Goal: Transaction & Acquisition: Purchase product/service

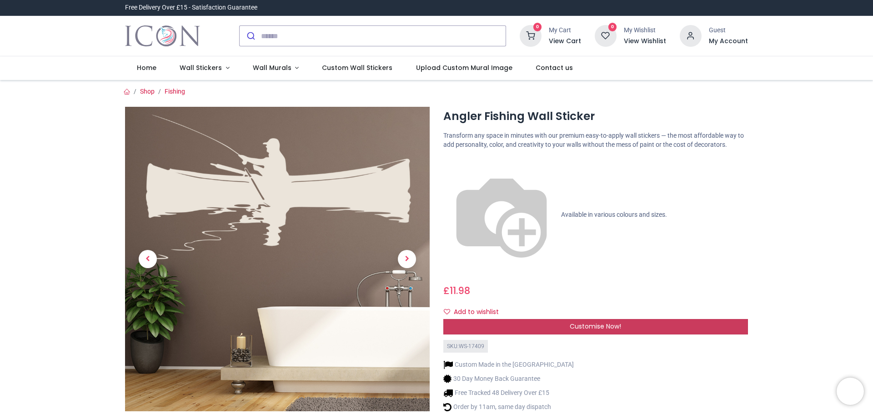
click at [575, 322] on span "Customise Now!" at bounding box center [595, 326] width 51 height 9
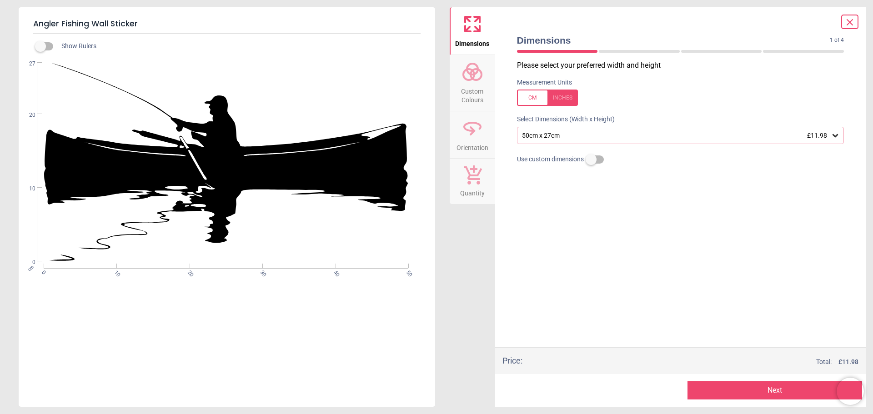
click at [576, 100] on div at bounding box center [547, 98] width 61 height 16
click at [484, 90] on span "Custom Colours" at bounding box center [473, 94] width 44 height 22
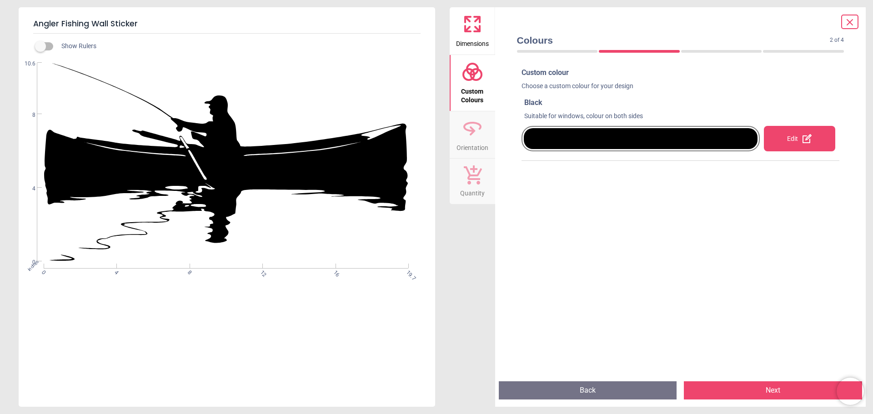
click at [472, 136] on icon at bounding box center [473, 128] width 22 height 22
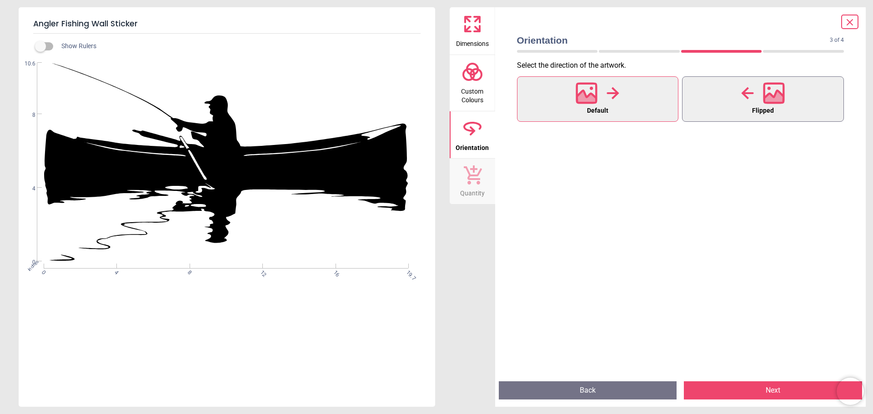
click at [774, 109] on span "Flipped" at bounding box center [763, 111] width 22 height 12
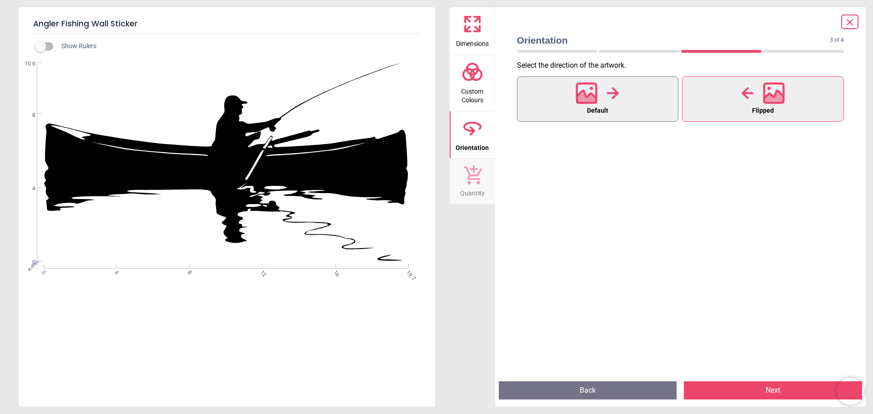
click at [642, 99] on button "Default" at bounding box center [598, 98] width 162 height 45
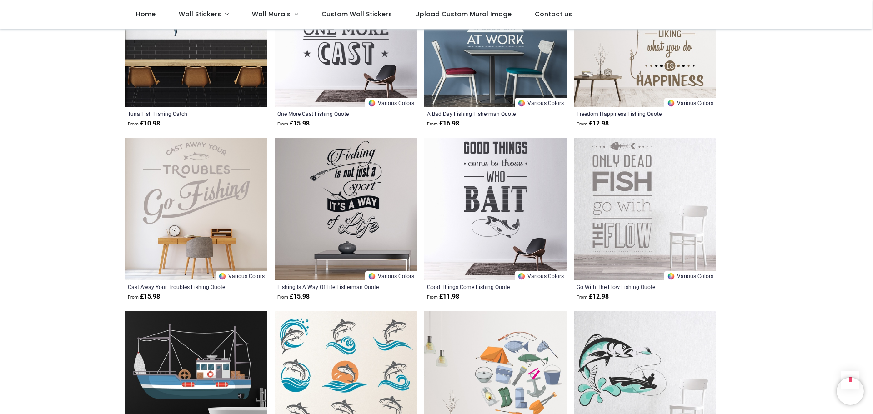
scroll to position [728, 0]
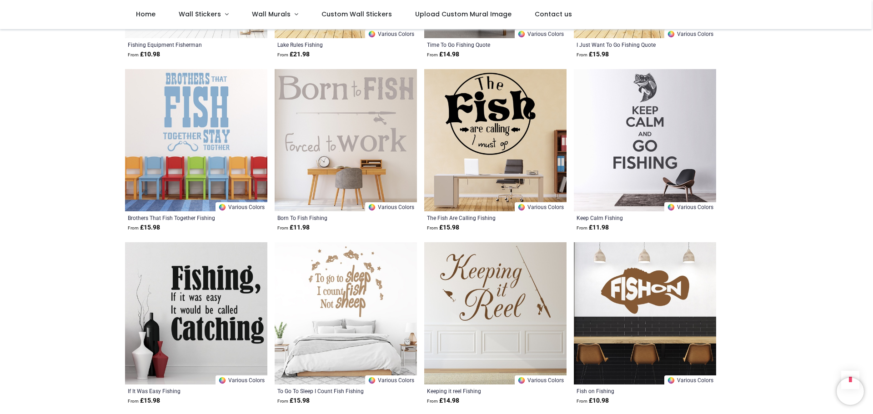
scroll to position [2228, 0]
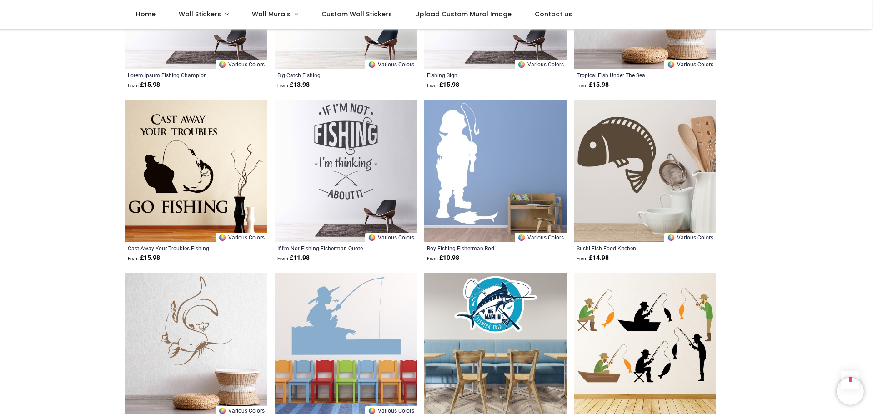
scroll to position [3320, 0]
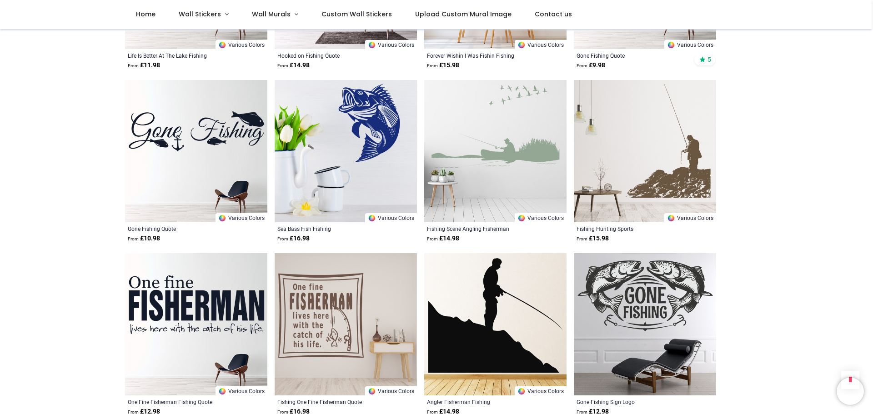
scroll to position [2637, 0]
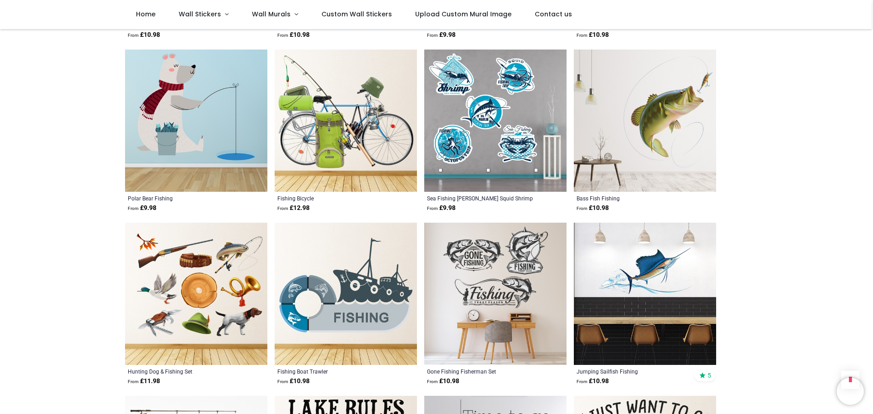
scroll to position [1410, 0]
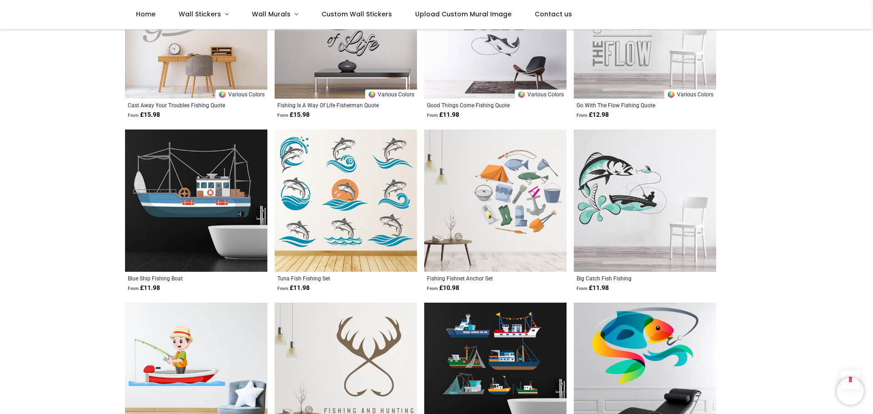
scroll to position [546, 0]
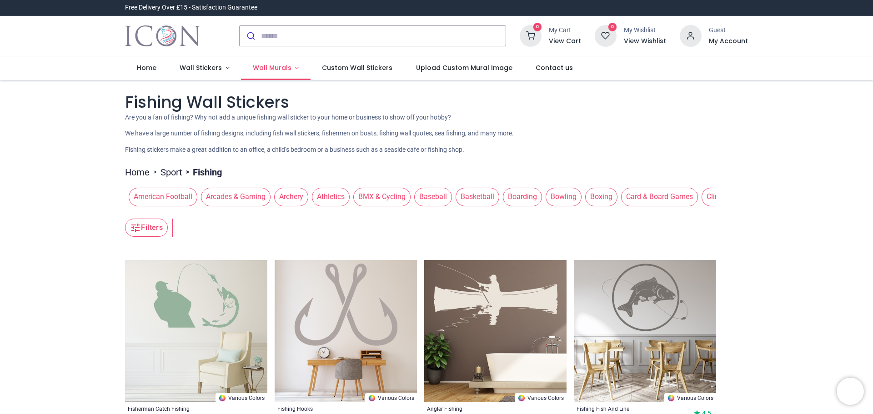
click at [279, 65] on span "Wall Murals" at bounding box center [272, 67] width 39 height 9
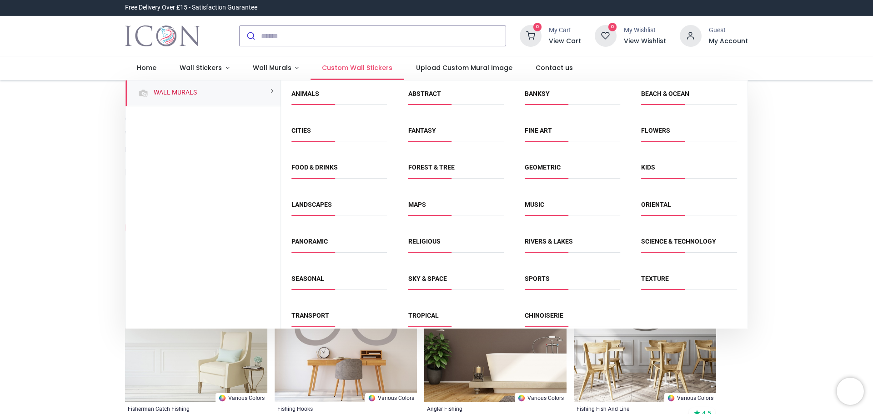
click at [350, 71] on span "Custom Wall Stickers" at bounding box center [357, 67] width 70 height 9
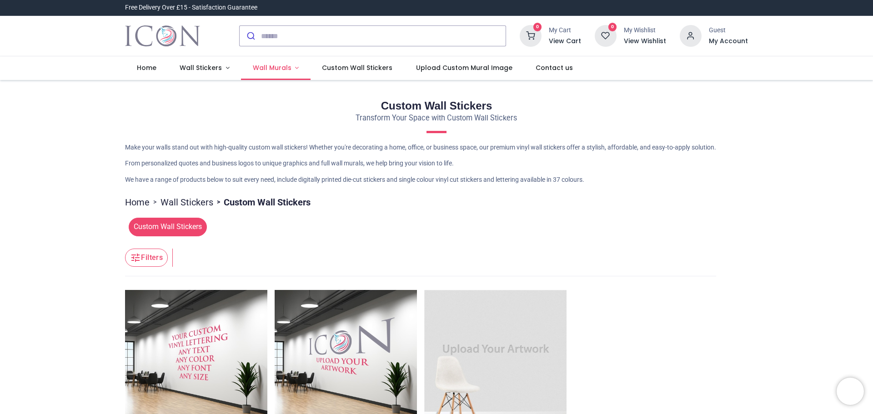
click at [283, 67] on span "Wall Murals" at bounding box center [272, 67] width 39 height 9
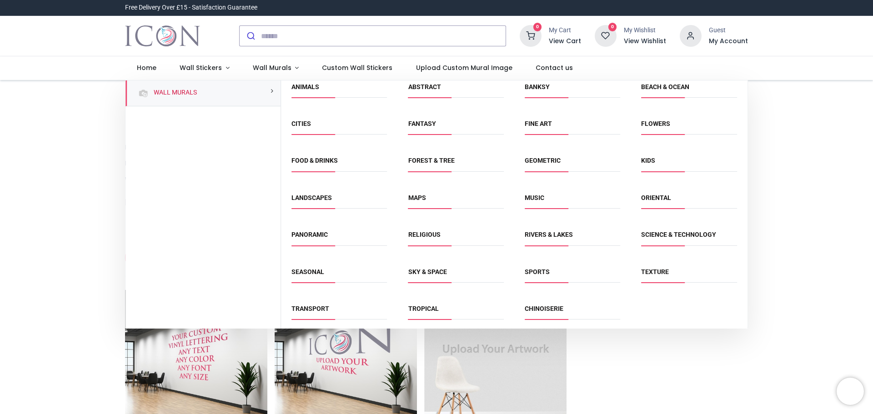
scroll to position [10, 0]
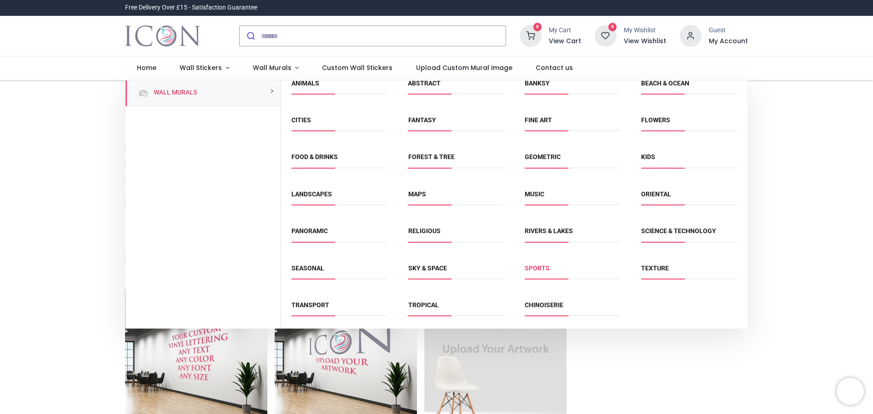
click at [537, 271] on link "Sports" at bounding box center [537, 268] width 25 height 7
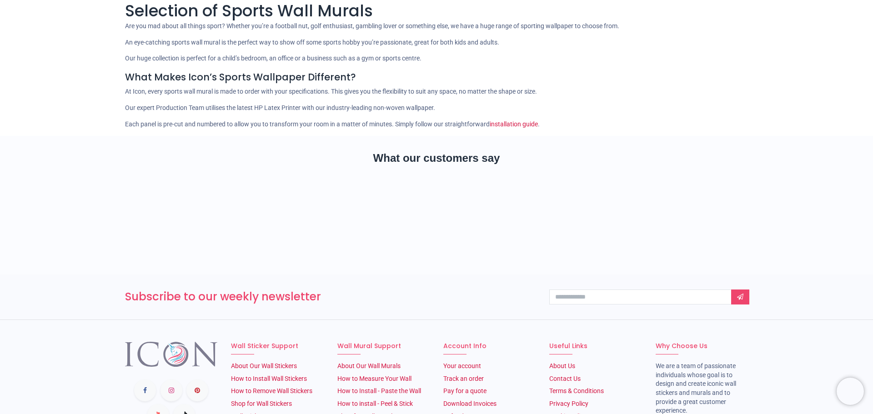
scroll to position [170, 0]
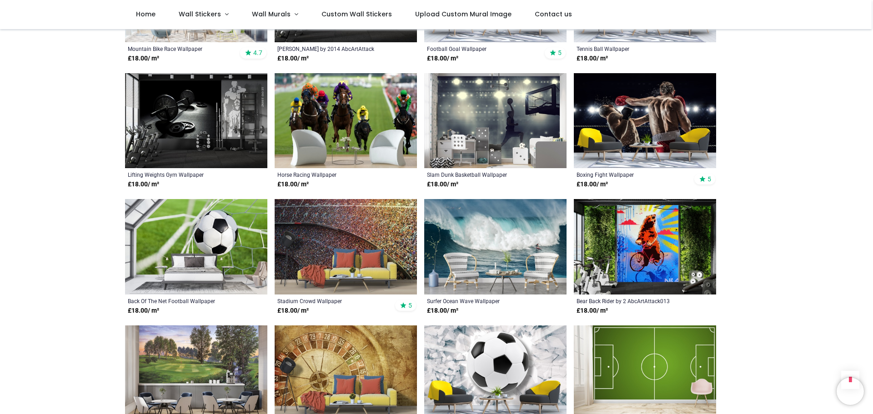
scroll to position [447, 0]
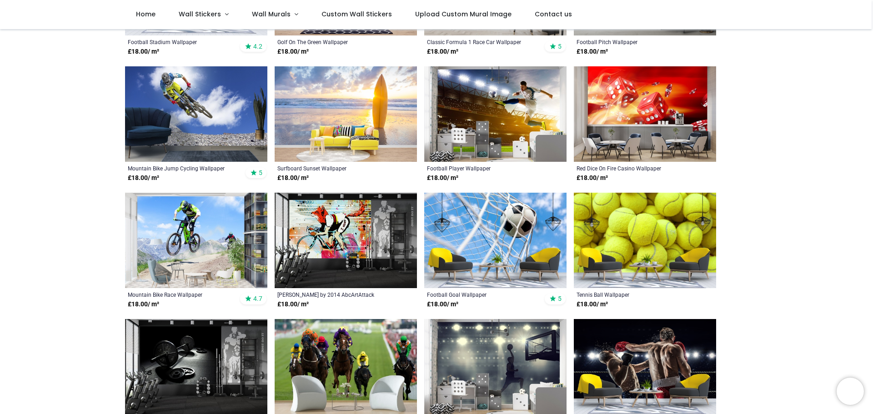
scroll to position [318, 0]
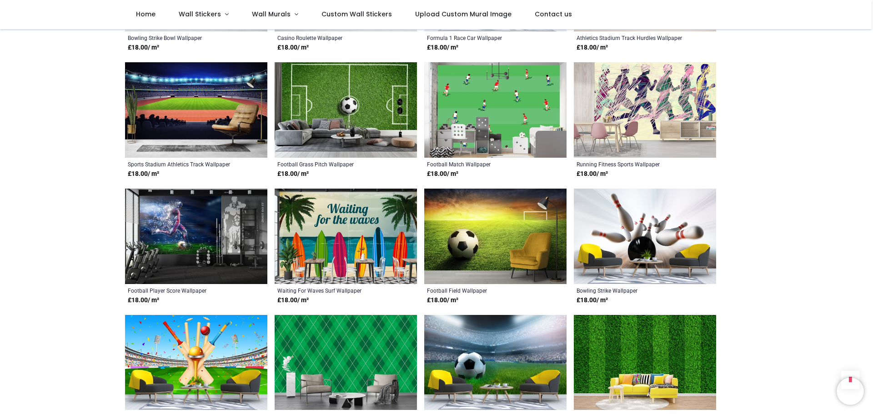
scroll to position [1592, 0]
